Goal: Check status

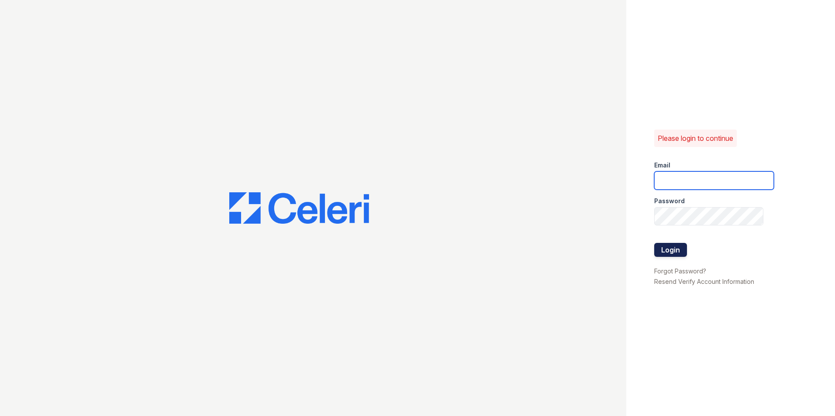
type input "[EMAIL_ADDRESS][DOMAIN_NAME]"
click at [672, 245] on button "Login" at bounding box center [670, 250] width 33 height 14
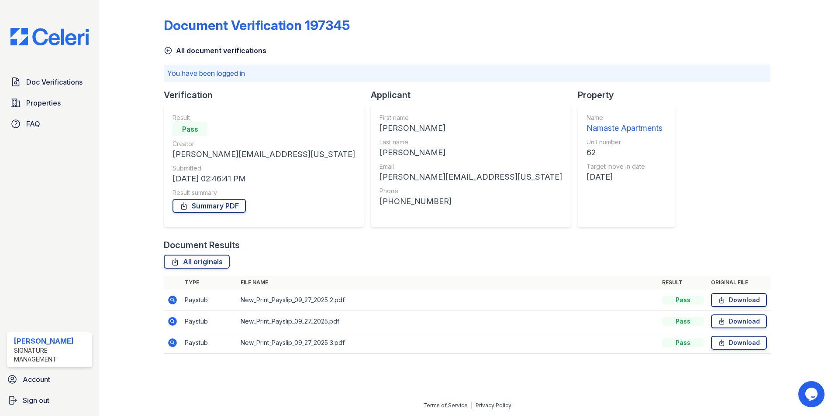
drag, startPoint x: 536, startPoint y: 22, endPoint x: 506, endPoint y: 32, distance: 31.5
click at [506, 32] on div "Document Verification 197345" at bounding box center [467, 28] width 606 height 23
click at [197, 205] on link "Summary PDF" at bounding box center [208, 206] width 73 height 14
